Goal: Communication & Community: Participate in discussion

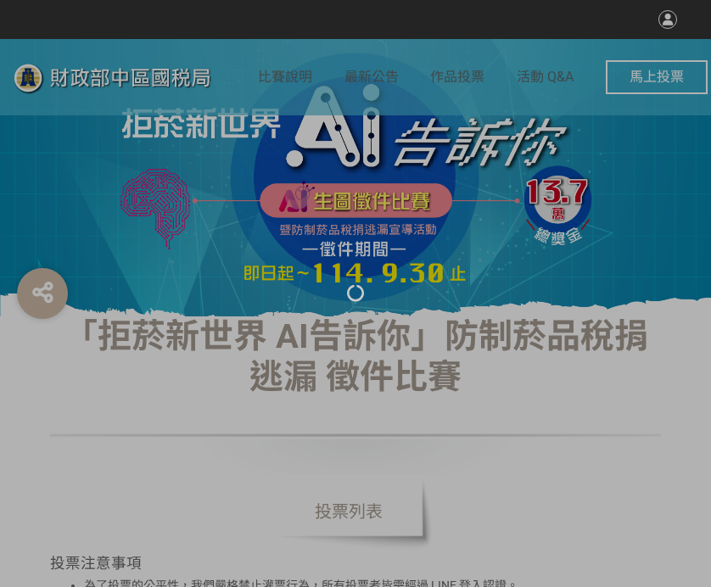
select select "vote"
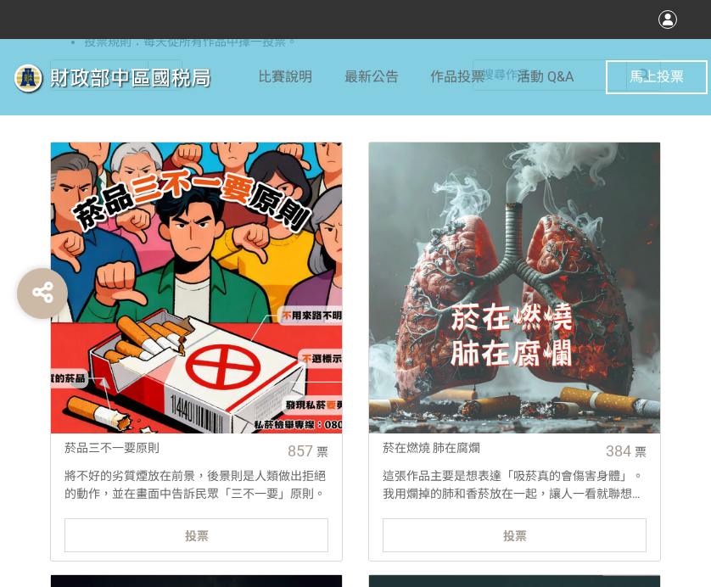
scroll to position [594, 0]
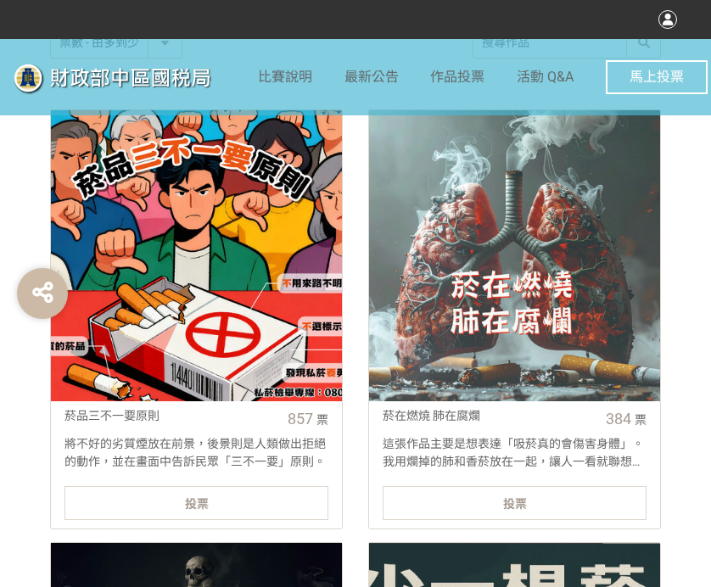
click at [274, 501] on div "投票" at bounding box center [196, 503] width 264 height 34
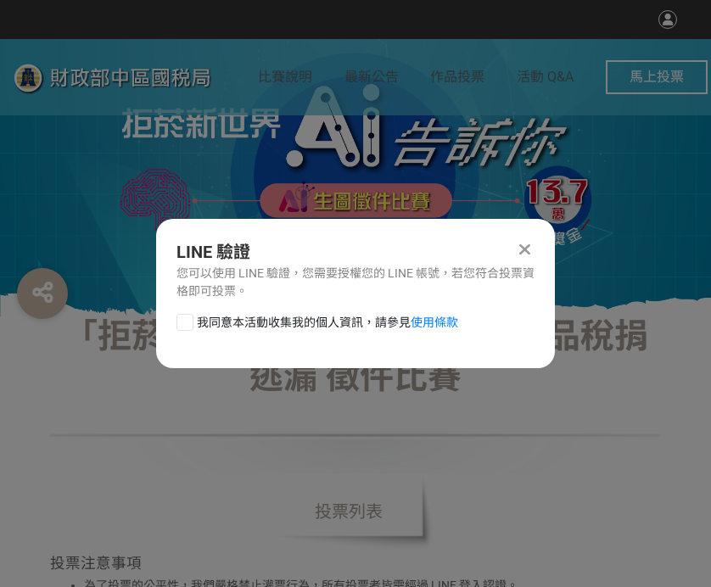
click at [184, 326] on div at bounding box center [184, 322] width 17 height 17
checkbox input "true"
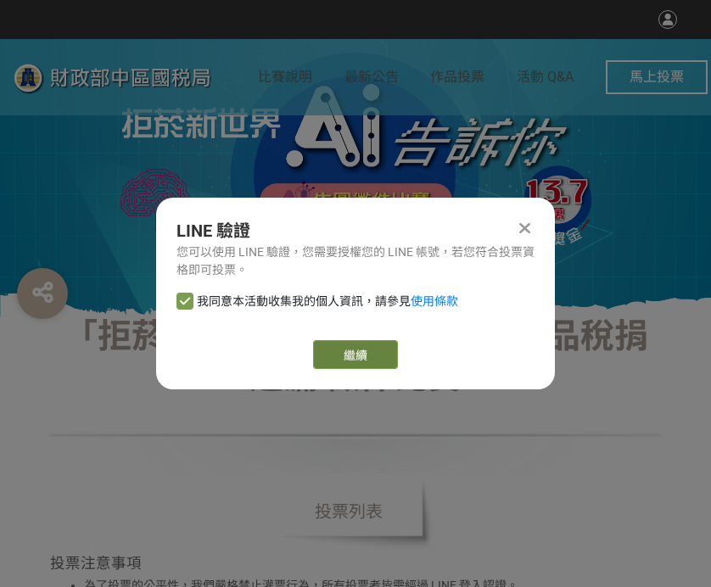
click at [341, 350] on link "繼續" at bounding box center [355, 354] width 85 height 29
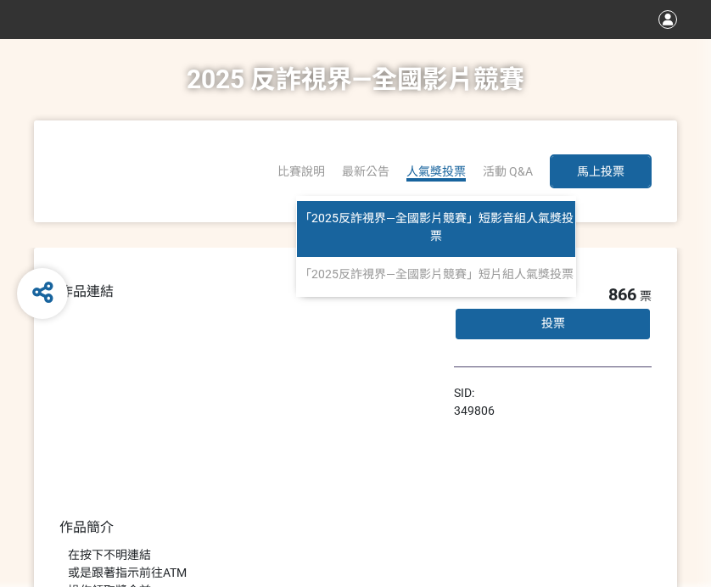
click at [423, 221] on span "「2025反詐視界—全國影片競賽」短影音組人氣獎投票" at bounding box center [437, 226] width 274 height 31
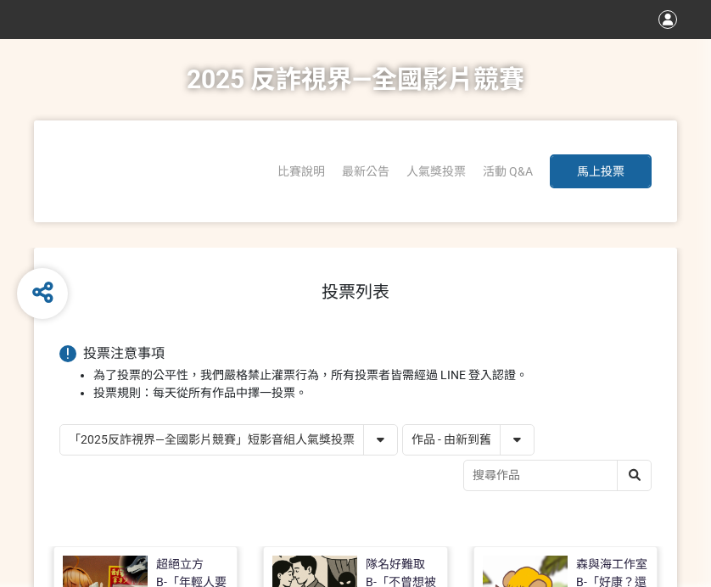
click at [506, 432] on select "作品 - 由新到舊 作品 - 由舊到新 票數 - 由多到少 票數 - 由少到多" at bounding box center [468, 440] width 131 height 30
select select "vote"
click at [403, 425] on select "作品 - 由新到舊 作品 - 由舊到新 票數 - 由多到少 票數 - 由少到多" at bounding box center [468, 440] width 131 height 30
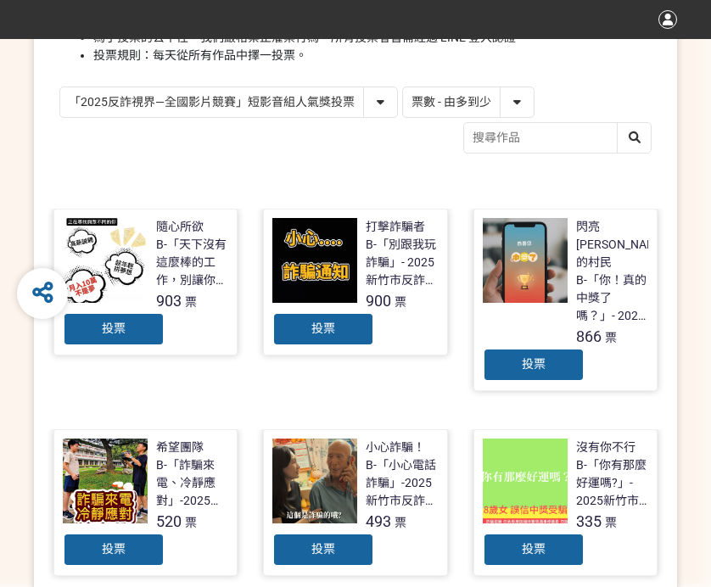
scroll to position [339, 0]
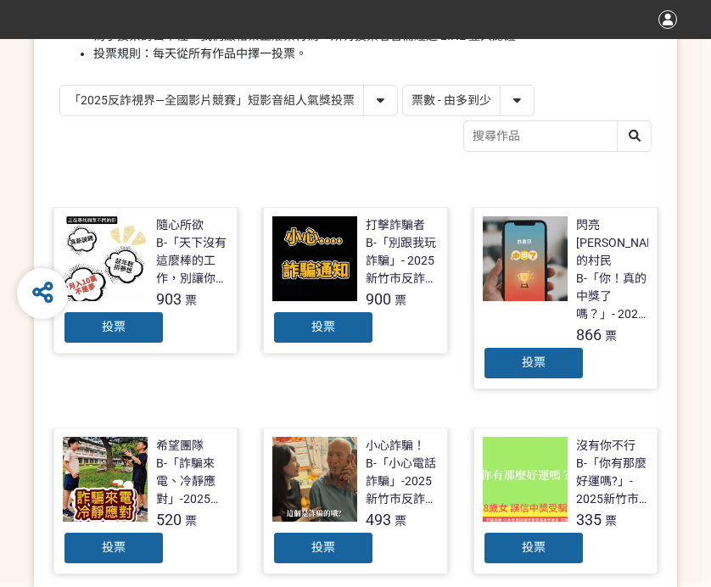
click at [143, 315] on div "投票" at bounding box center [114, 328] width 102 height 34
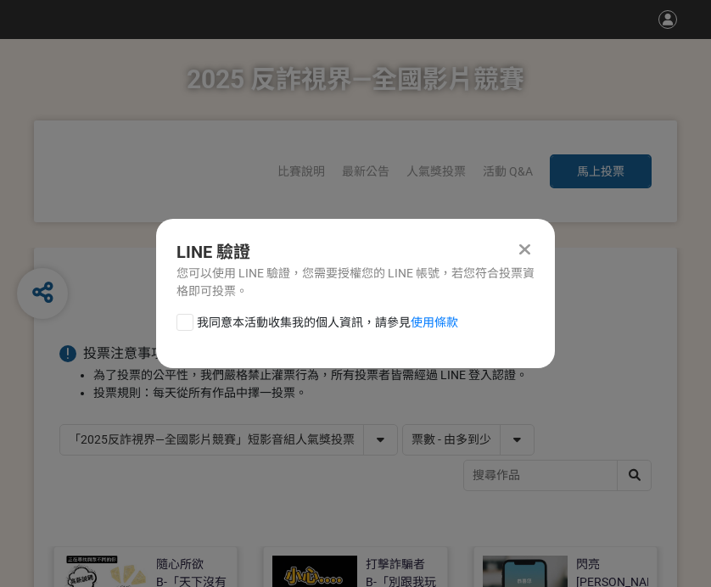
click at [190, 319] on div at bounding box center [184, 322] width 17 height 17
checkbox input "true"
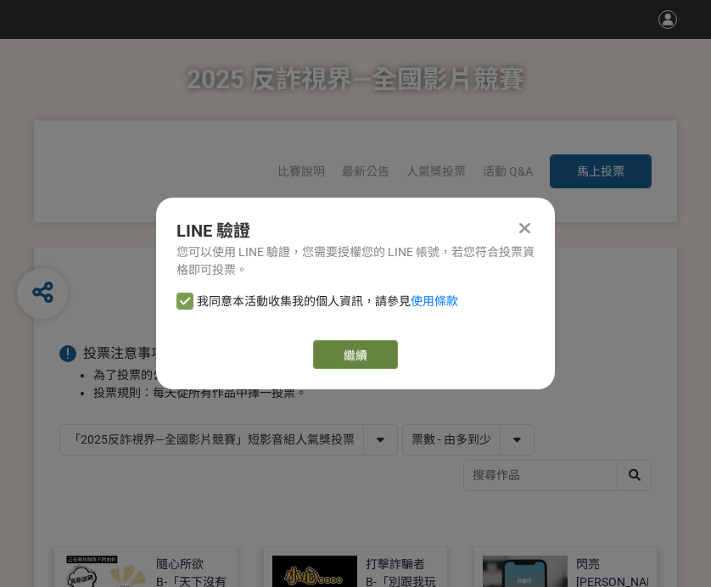
click at [332, 356] on link "繼續" at bounding box center [355, 354] width 85 height 29
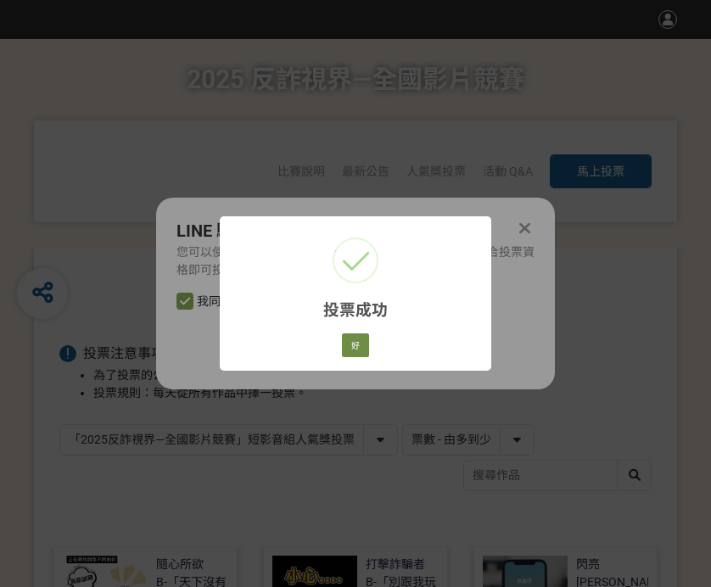
drag, startPoint x: 378, startPoint y: 342, endPoint x: 365, endPoint y: 345, distance: 14.0
click at [378, 342] on div "投票成功 × 好 Cancel" at bounding box center [356, 293] width 272 height 154
click at [352, 347] on button "好" at bounding box center [355, 345] width 27 height 24
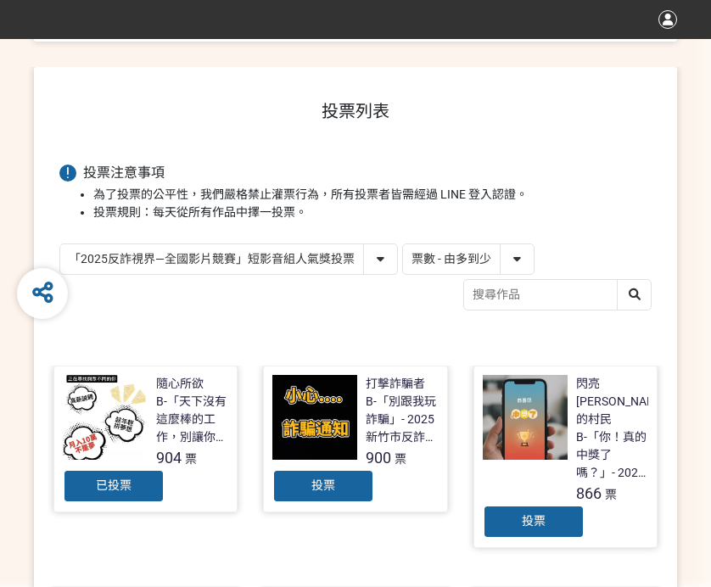
scroll to position [261, 0]
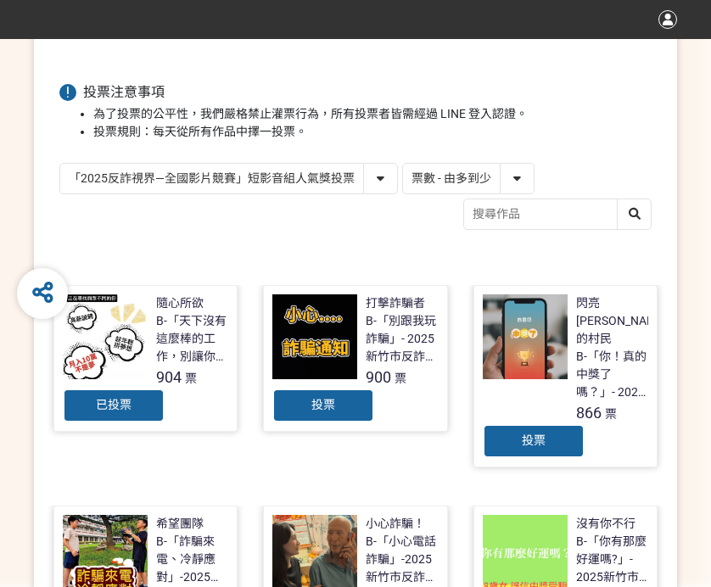
click at [382, 187] on select "「2025反詐視界—全國影片競賽」短影音組人氣獎投票 「2025反詐視界—全國影片競賽」短片組人氣獎投票" at bounding box center [228, 179] width 337 height 30
select select "13146"
click at [60, 164] on select "「2025反詐視界—全國影片競賽」短影音組人氣獎投票 「2025反詐視界—全國影片競賽」短片組人氣獎投票" at bounding box center [228, 179] width 337 height 30
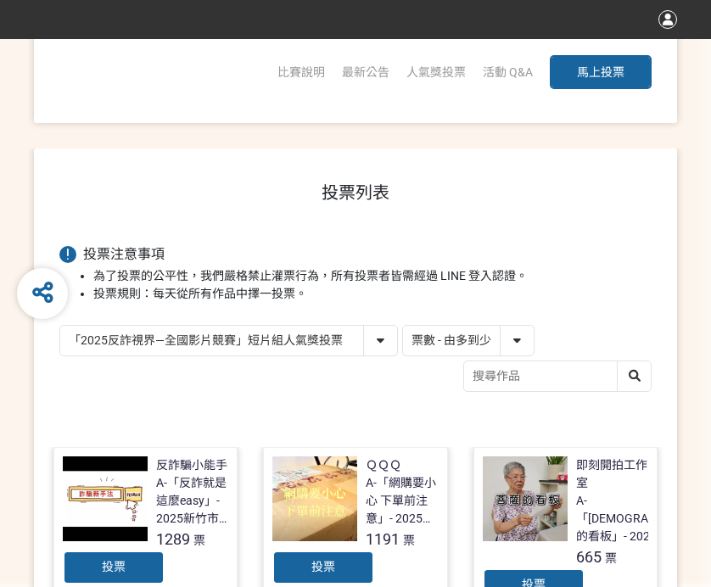
scroll to position [170, 0]
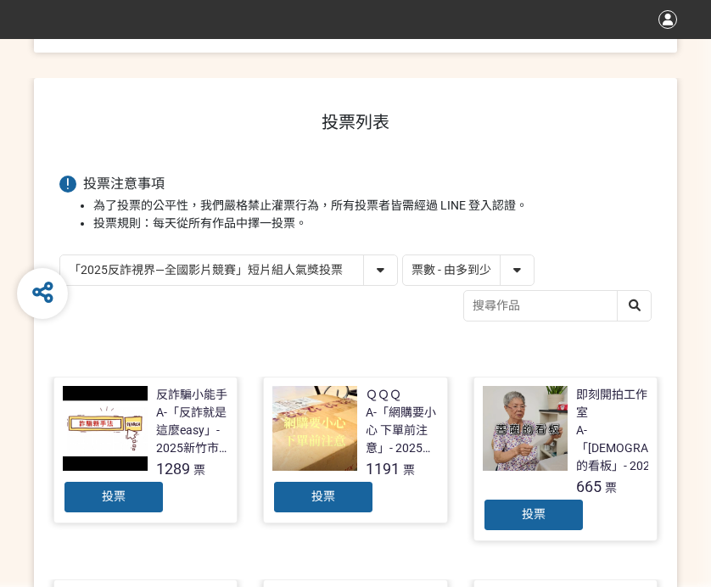
click at [143, 497] on div "投票" at bounding box center [114, 497] width 102 height 34
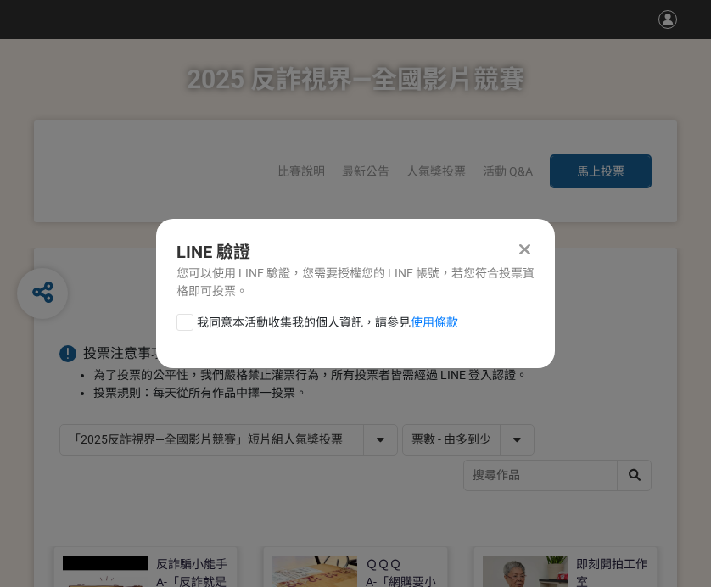
scroll to position [0, 0]
click at [188, 329] on div at bounding box center [184, 322] width 17 height 17
checkbox input "true"
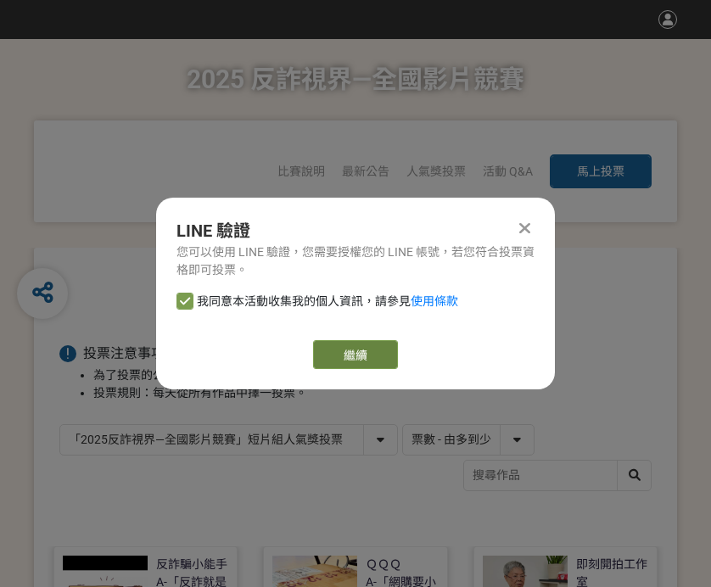
click at [337, 350] on link "繼續" at bounding box center [355, 354] width 85 height 29
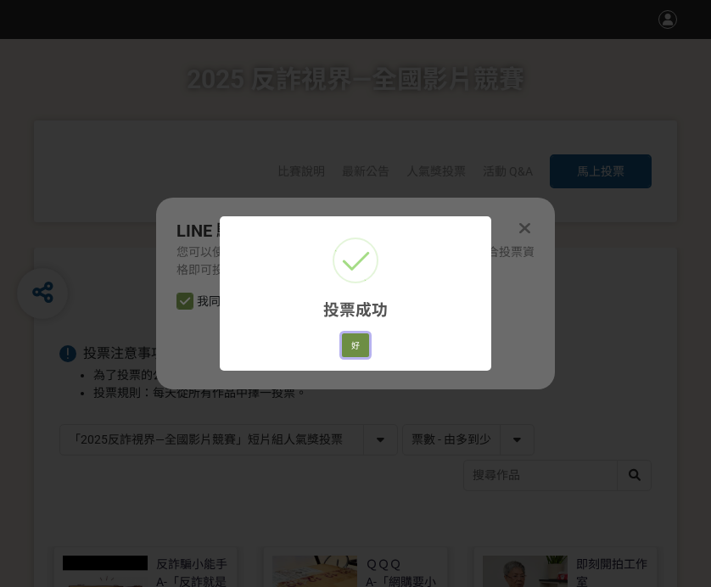
click at [349, 351] on button "好" at bounding box center [355, 345] width 27 height 24
